Goal: Find specific page/section: Find specific page/section

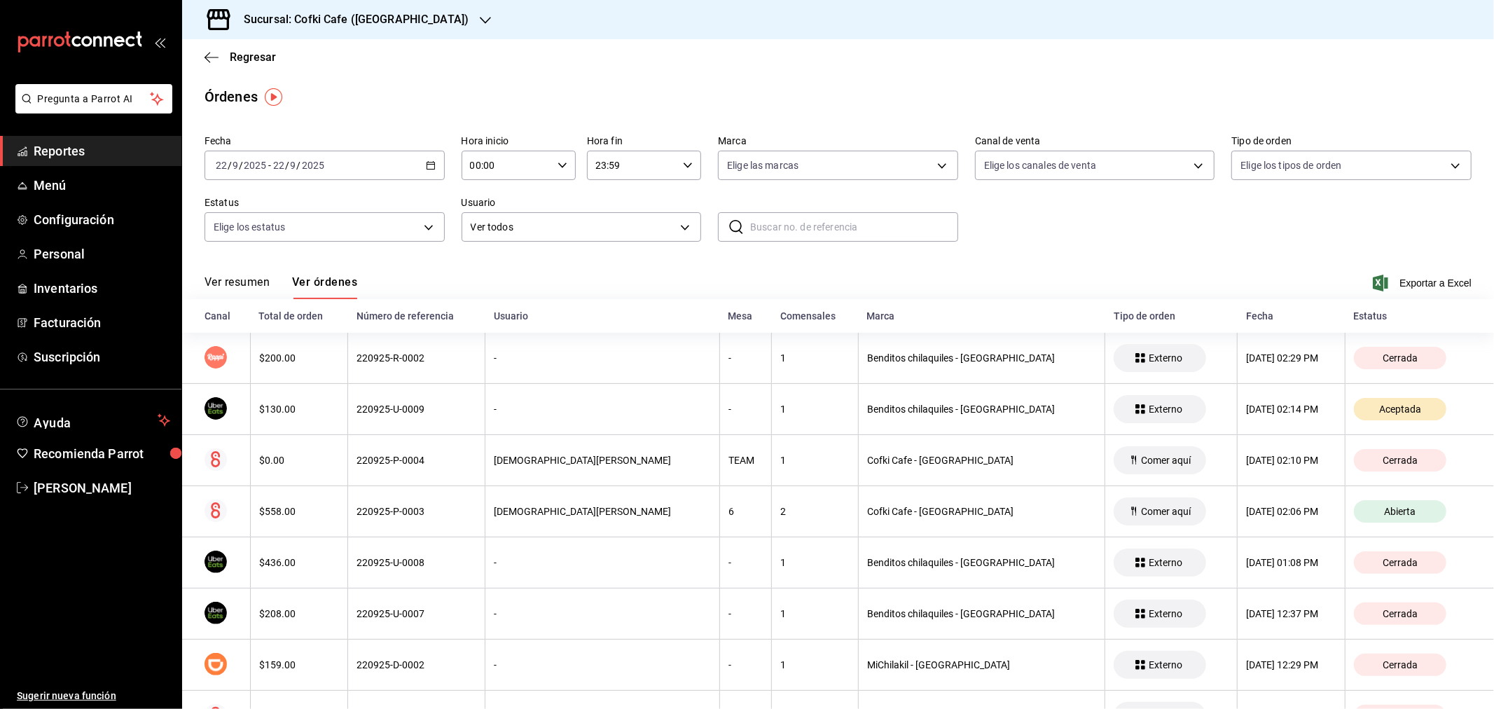
click at [266, 284] on button "Ver resumen" at bounding box center [237, 287] width 65 height 24
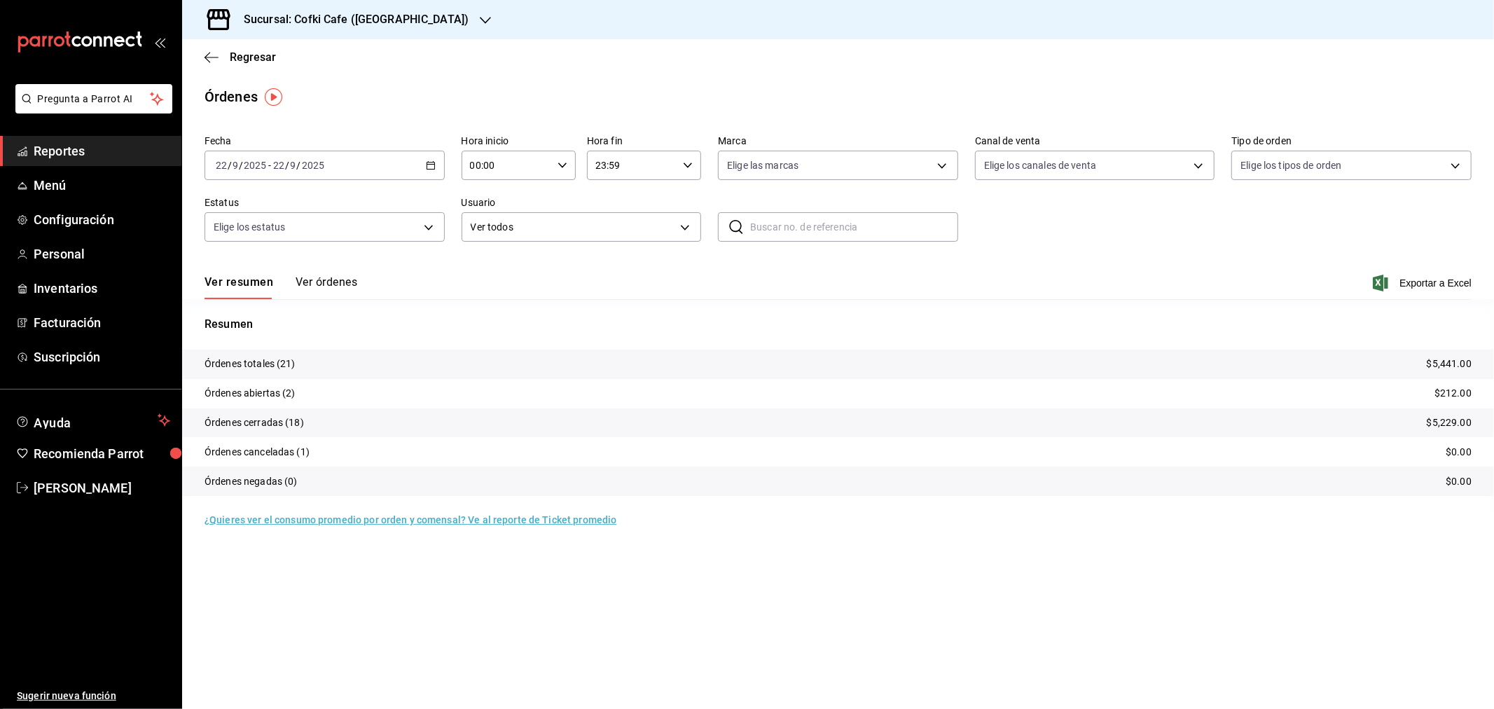
click at [346, 286] on button "Ver órdenes" at bounding box center [327, 287] width 62 height 24
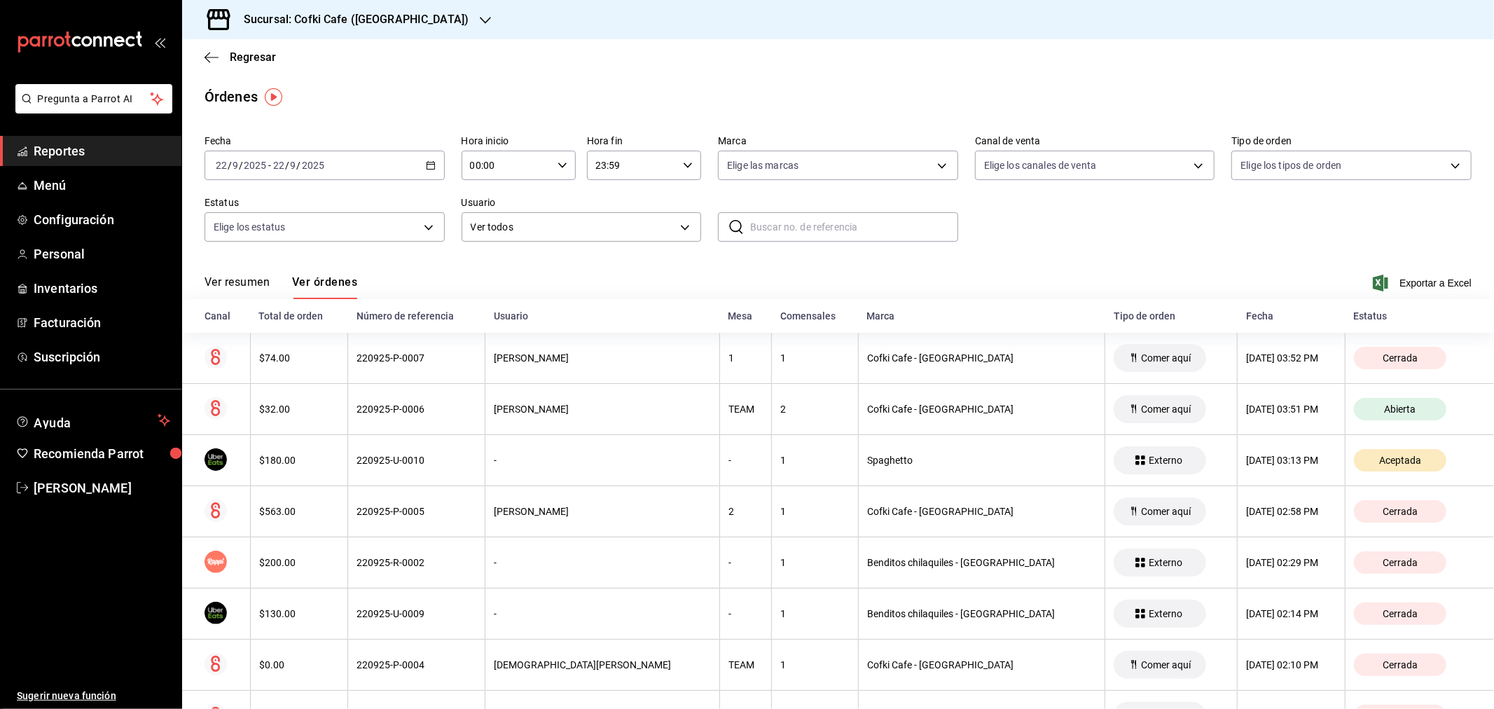
click at [247, 284] on button "Ver resumen" at bounding box center [237, 287] width 65 height 24
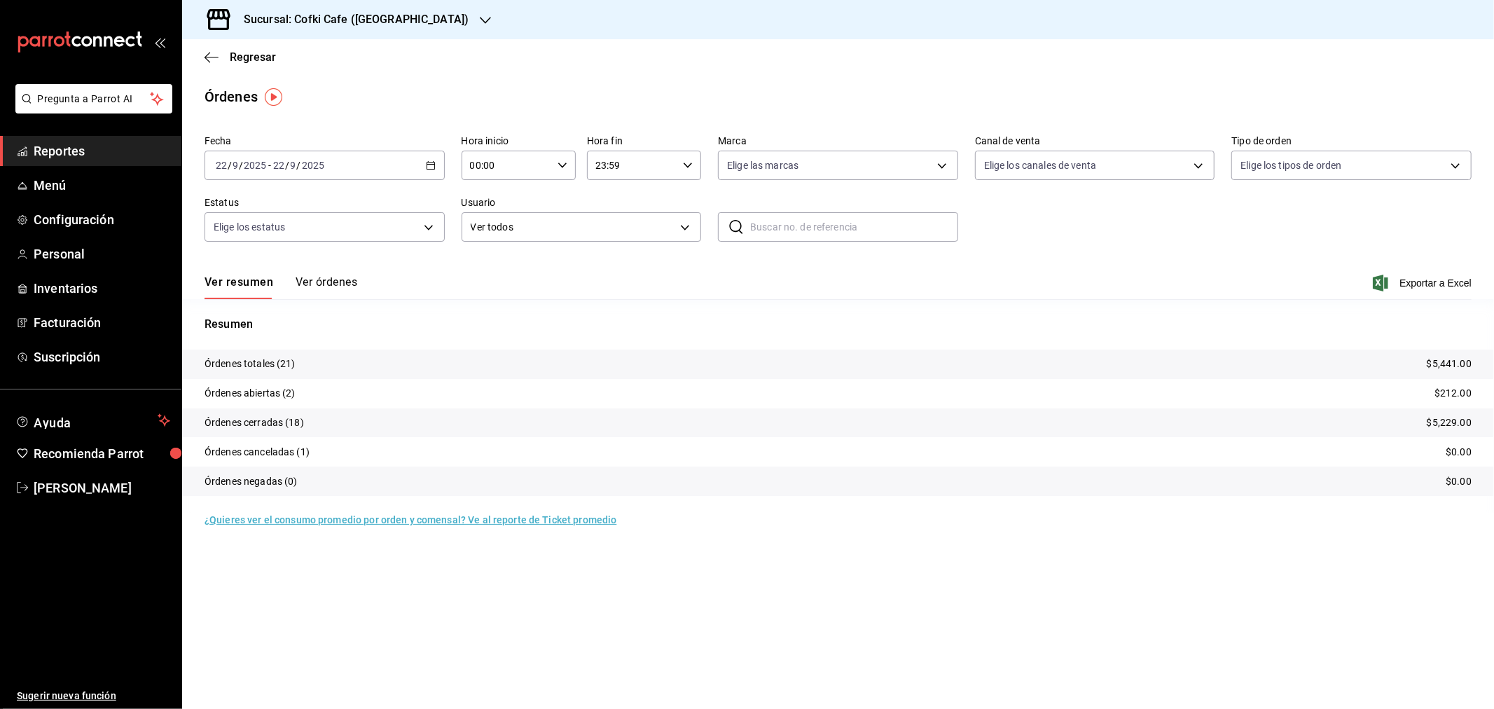
click at [426, 31] on div "Sucursal: Cofki Cafe (La Aurora)" at bounding box center [344, 19] width 303 height 39
click at [303, 67] on span "Cofki Kid-Friendly Café (MTY)" at bounding box center [258, 60] width 130 height 15
click at [319, 281] on button "Ver órdenes" at bounding box center [327, 287] width 62 height 24
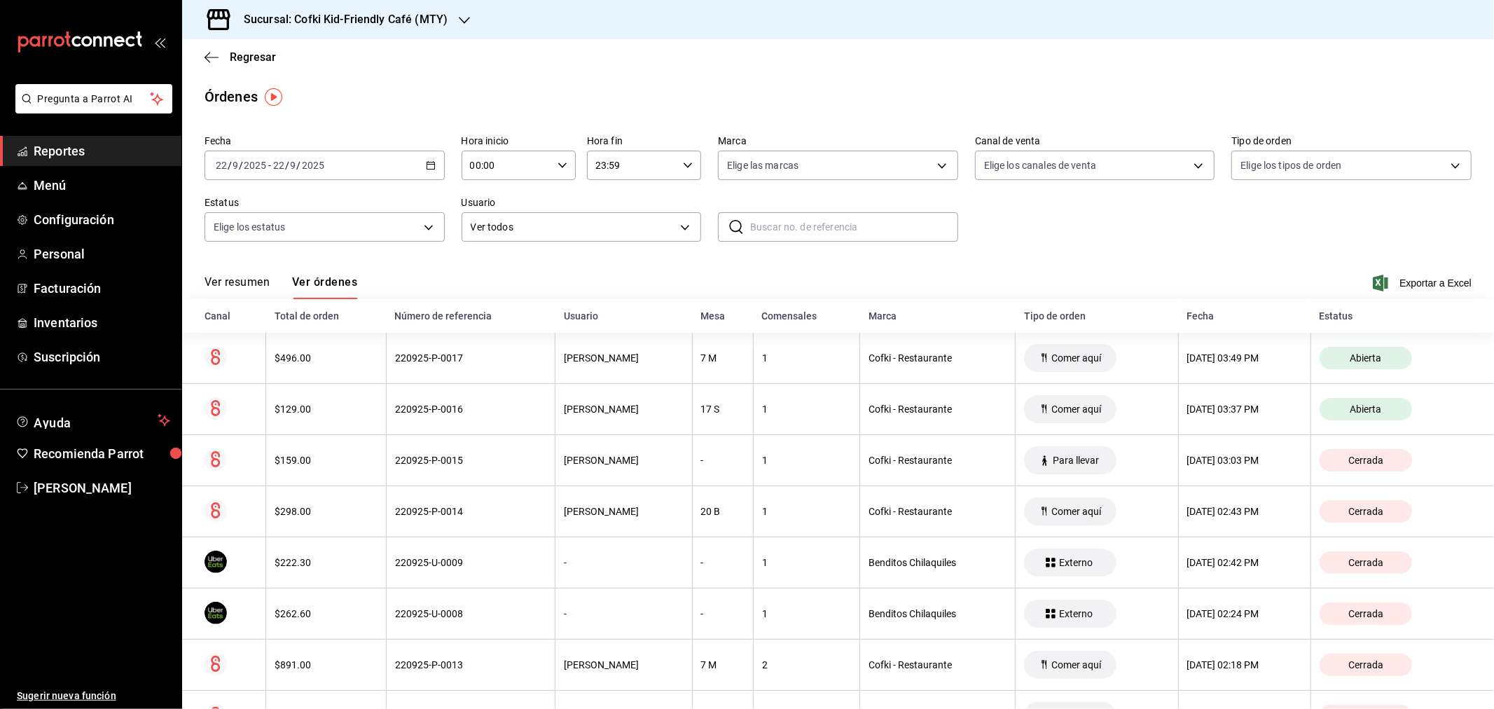
click at [247, 277] on button "Ver resumen" at bounding box center [237, 287] width 65 height 24
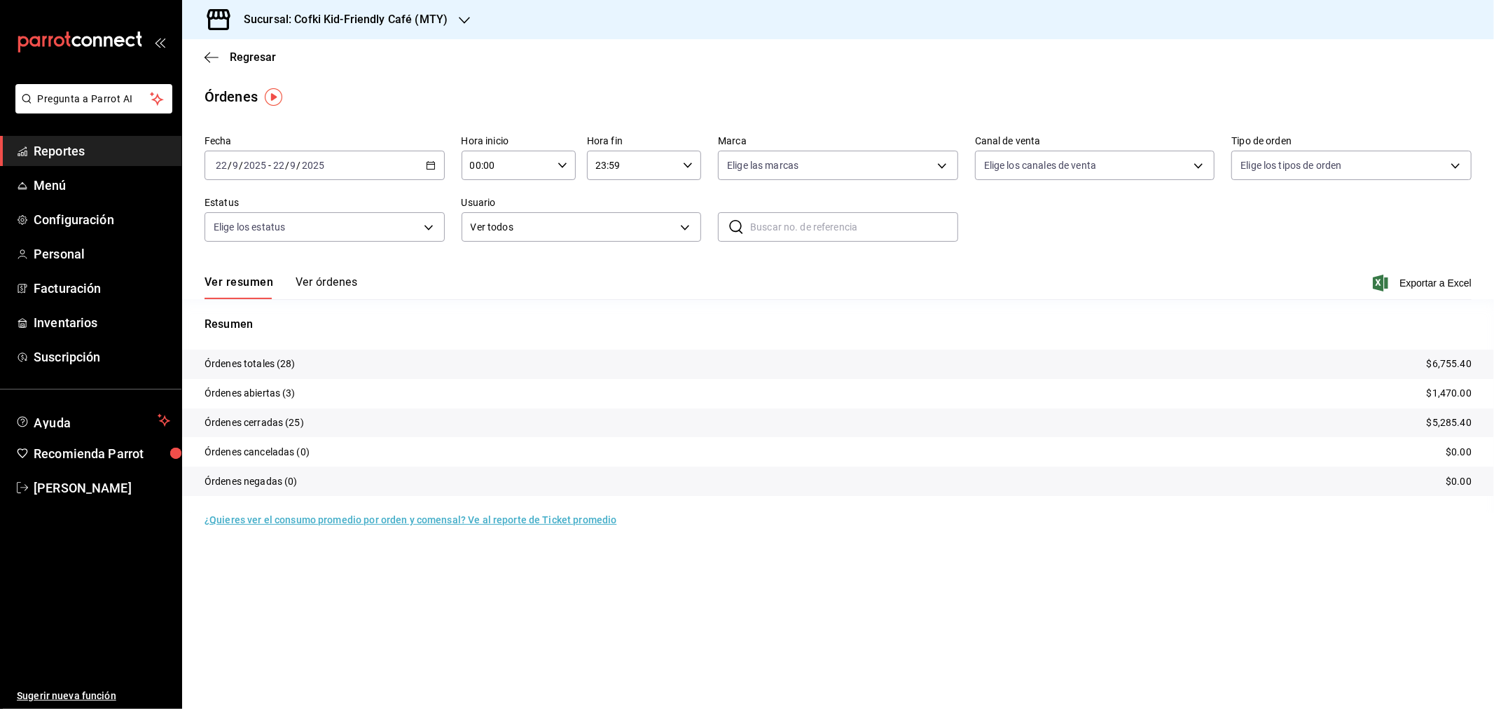
click at [240, 46] on div "Regresar" at bounding box center [838, 57] width 1312 height 36
click at [255, 55] on span "Regresar" at bounding box center [253, 56] width 46 height 13
